Goal: Download file/media

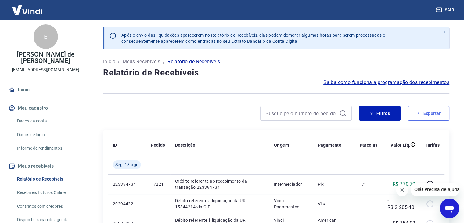
click at [434, 112] on button "Exportar" at bounding box center [428, 113] width 41 height 15
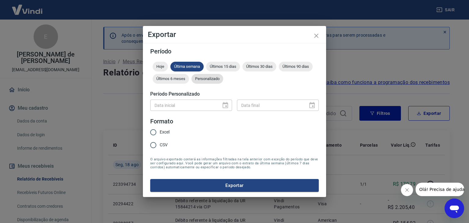
click at [210, 76] on div "Personalizado" at bounding box center [207, 79] width 32 height 10
click at [228, 106] on icon "Choose date" at bounding box center [224, 105] width 5 height 6
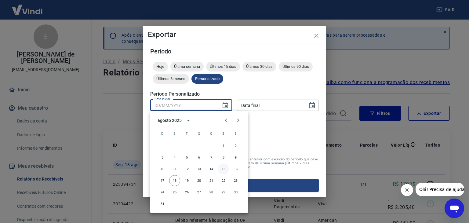
click at [225, 168] on button "15" at bounding box center [223, 168] width 11 height 11
type input "[DATE]"
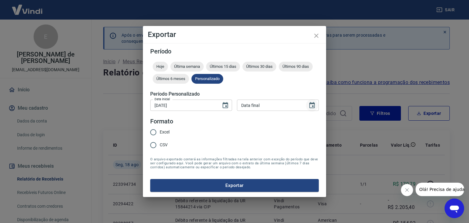
click at [311, 103] on icon "Choose date" at bounding box center [311, 105] width 5 height 6
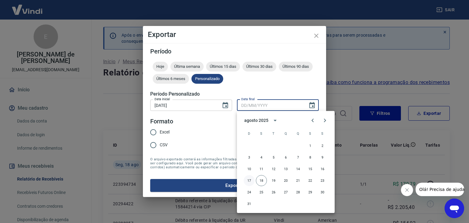
click at [247, 180] on button "17" at bounding box center [248, 180] width 11 height 11
type input "[DATE]"
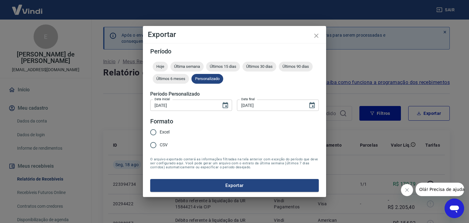
click at [154, 131] on input "Excel" at bounding box center [153, 132] width 13 height 13
radio input "true"
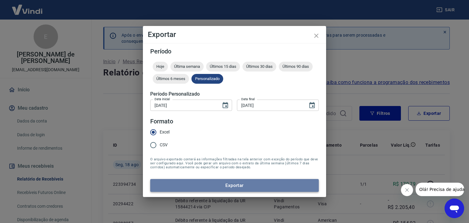
click at [238, 187] on button "Exportar" at bounding box center [234, 185] width 168 height 13
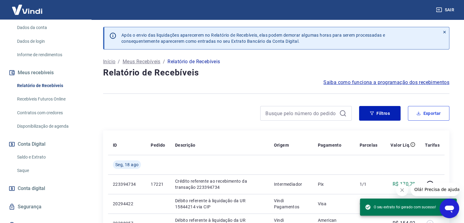
scroll to position [102, 0]
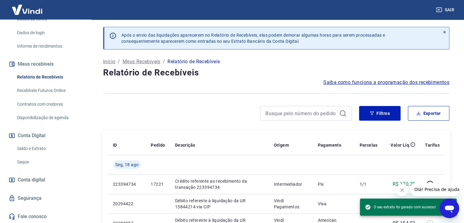
click at [40, 148] on link "Saldo e Extrato" at bounding box center [49, 148] width 69 height 13
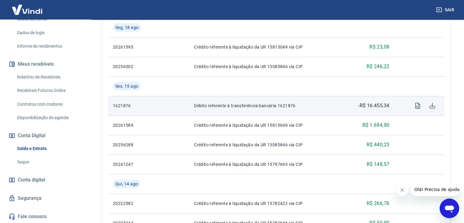
scroll to position [183, 0]
